Goal: Find specific page/section

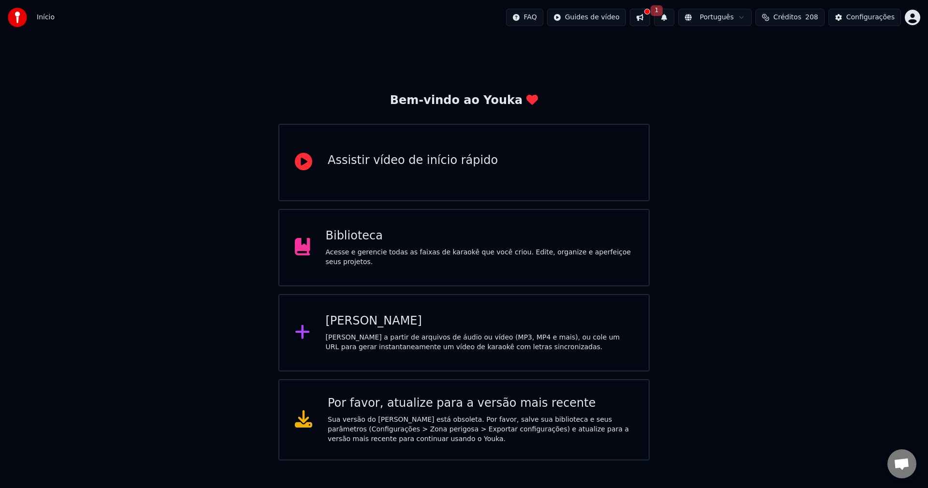
click at [909, 15] on html "Início FAQ Guides de vídeo 1 Português Créditos 208 Configurações Bem-vindo ao …" at bounding box center [464, 230] width 928 height 460
click at [897, 58] on div "Faturamento" at bounding box center [869, 62] width 111 height 15
click at [909, 26] on div "FAQ Guides de vídeo 1 Português Créditos 208 Configurações" at bounding box center [713, 17] width 414 height 17
click at [914, 17] on html "Início FAQ Guides de vídeo 1 Português Créditos 208 Configurações Bem-vindo ao …" at bounding box center [464, 230] width 928 height 460
click at [874, 55] on div "Faturamento" at bounding box center [869, 62] width 111 height 15
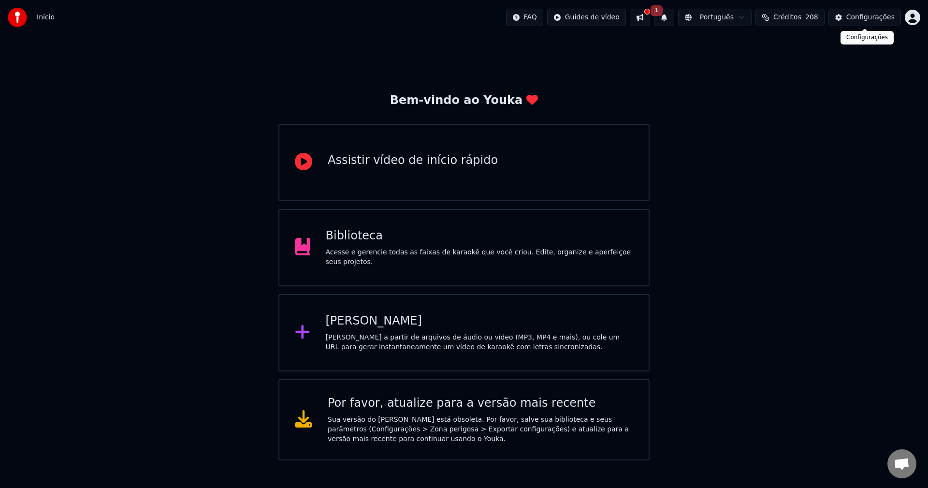
click at [911, 19] on html "Início FAQ Guides de vídeo 1 Português Créditos 208 Configurações Bem-vindo ao …" at bounding box center [464, 230] width 928 height 460
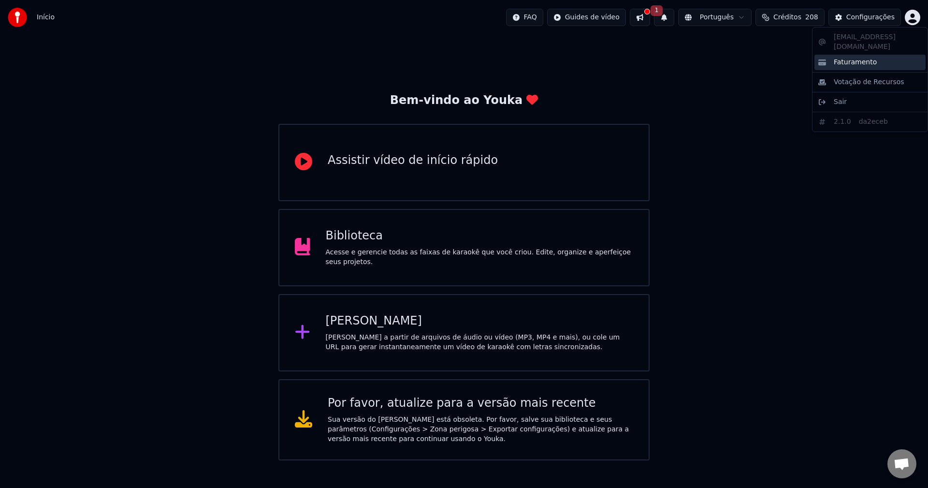
click at [855, 58] on span "Faturamento" at bounding box center [855, 63] width 43 height 10
